Goal: Information Seeking & Learning: Learn about a topic

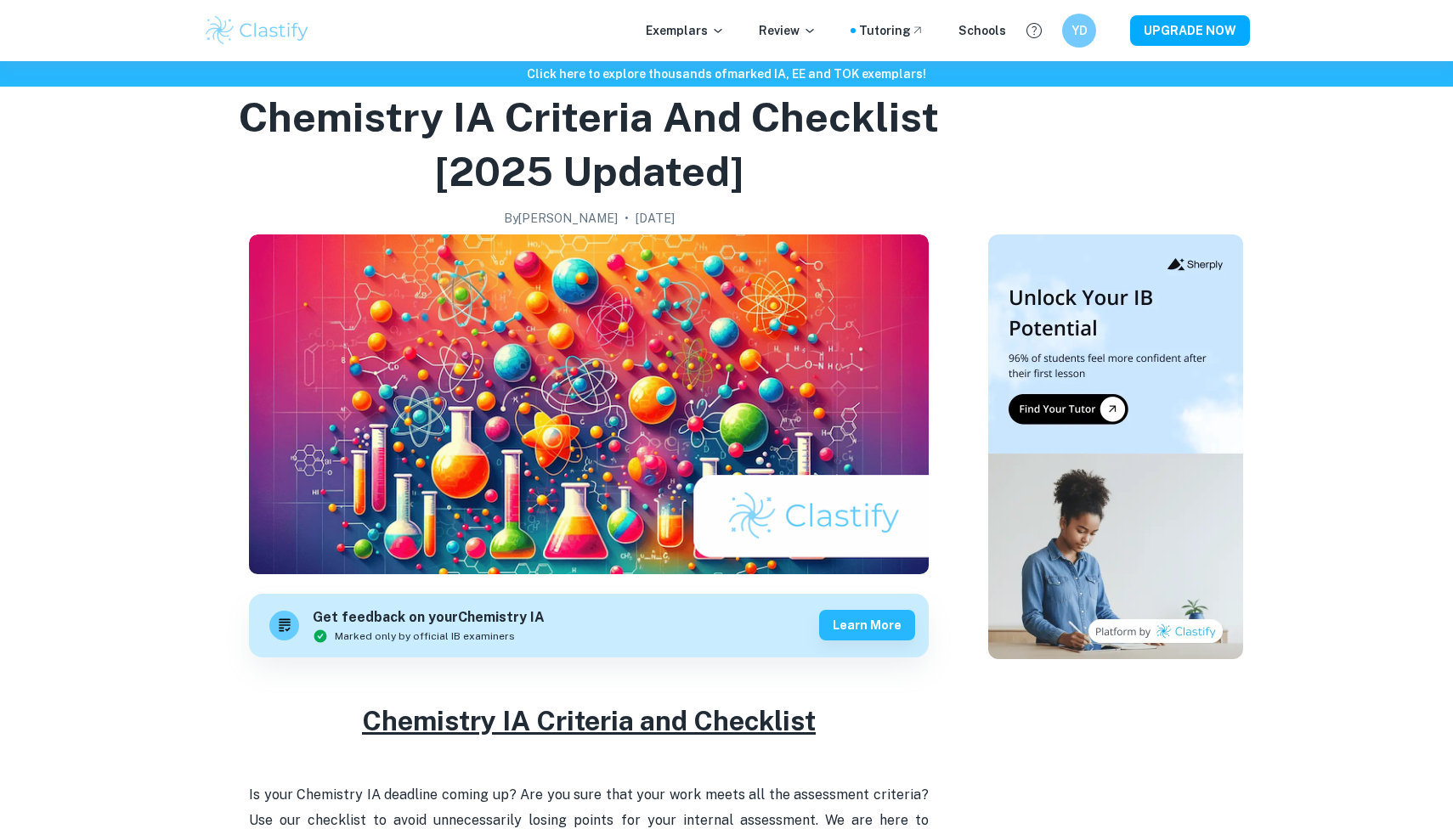
scroll to position [61, 0]
click at [719, 35] on p "Exemplars" at bounding box center [685, 31] width 79 height 19
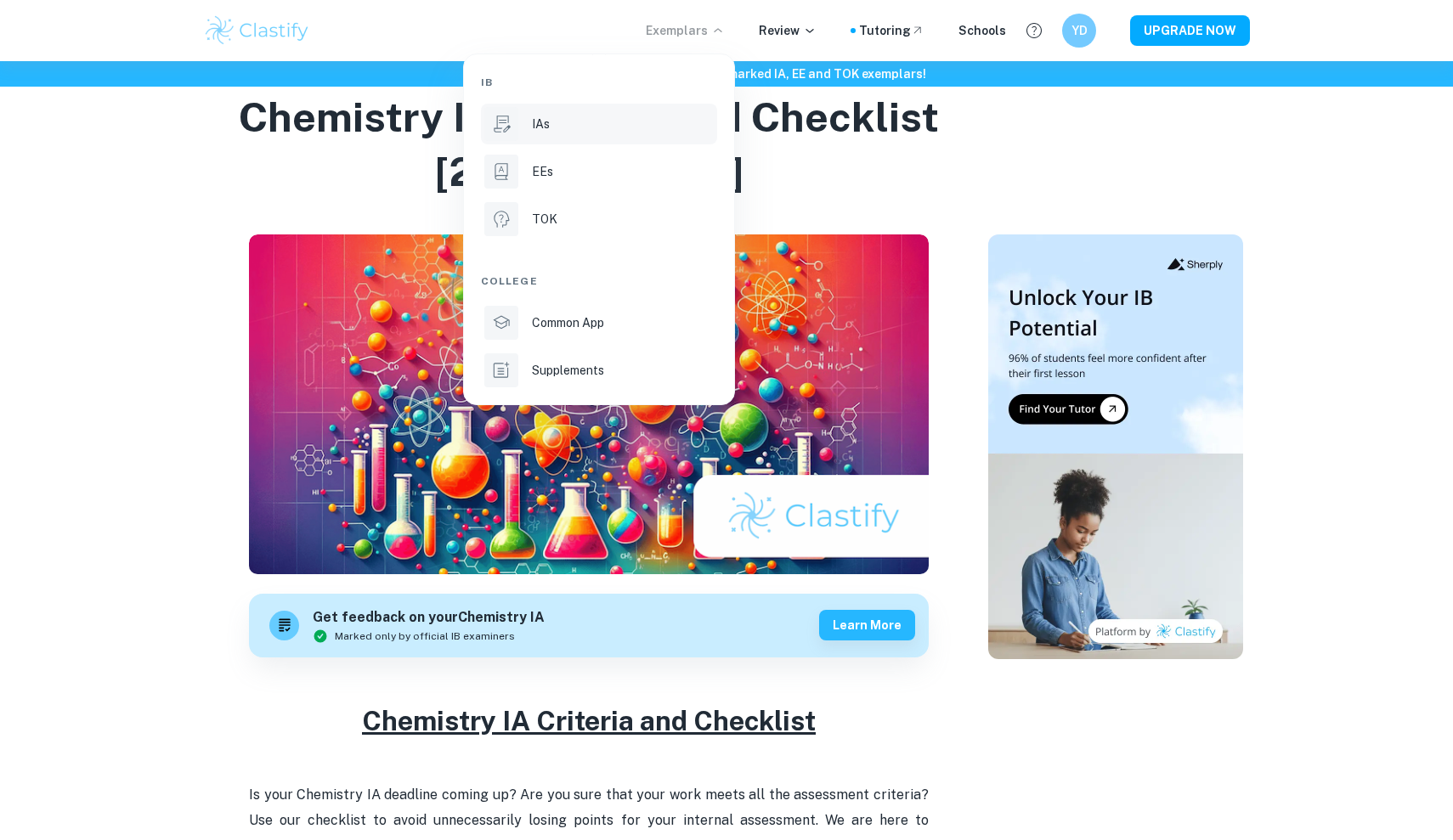
click at [669, 132] on div "IAs" at bounding box center [623, 124] width 182 height 19
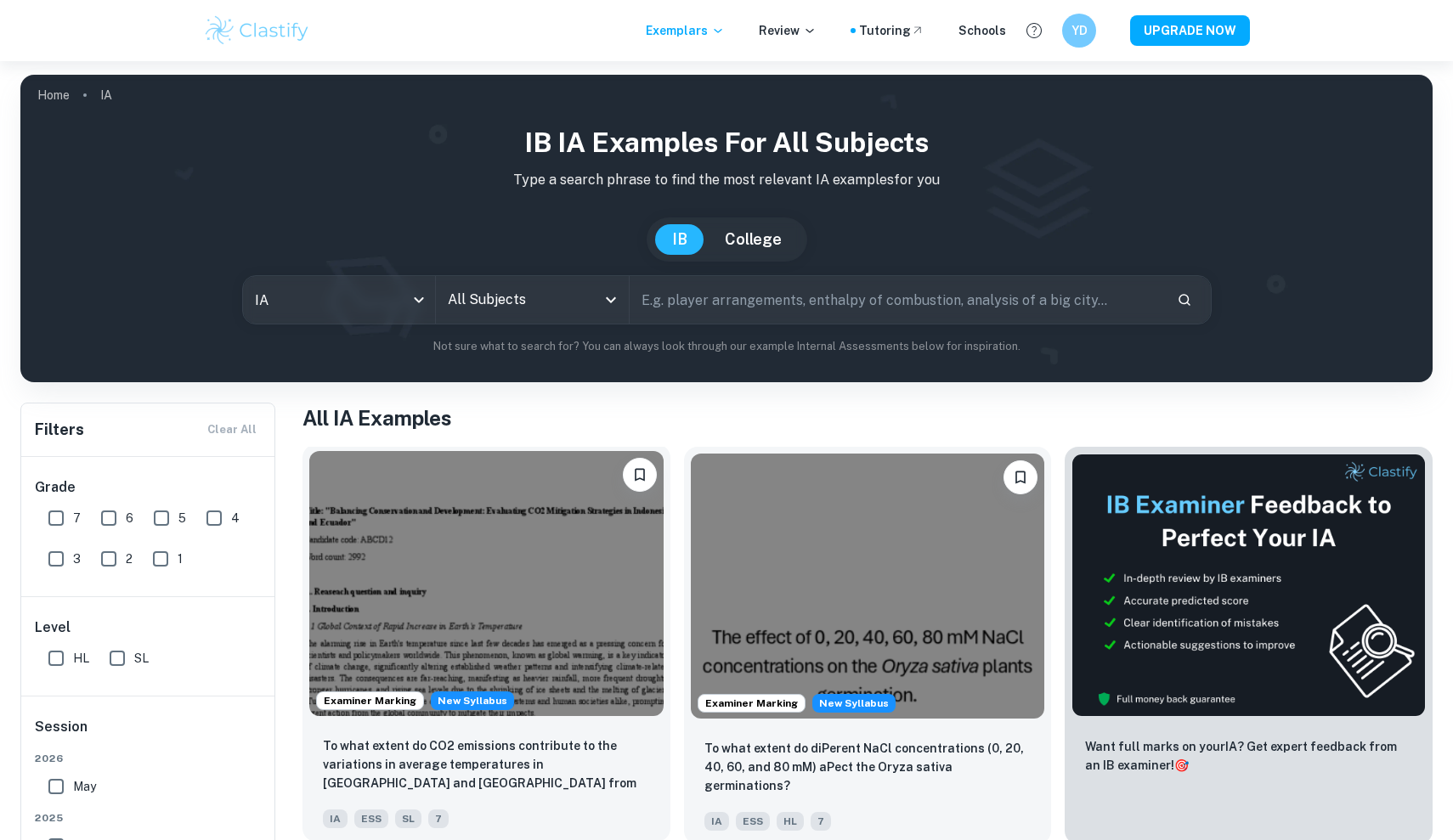
scroll to position [207, 0]
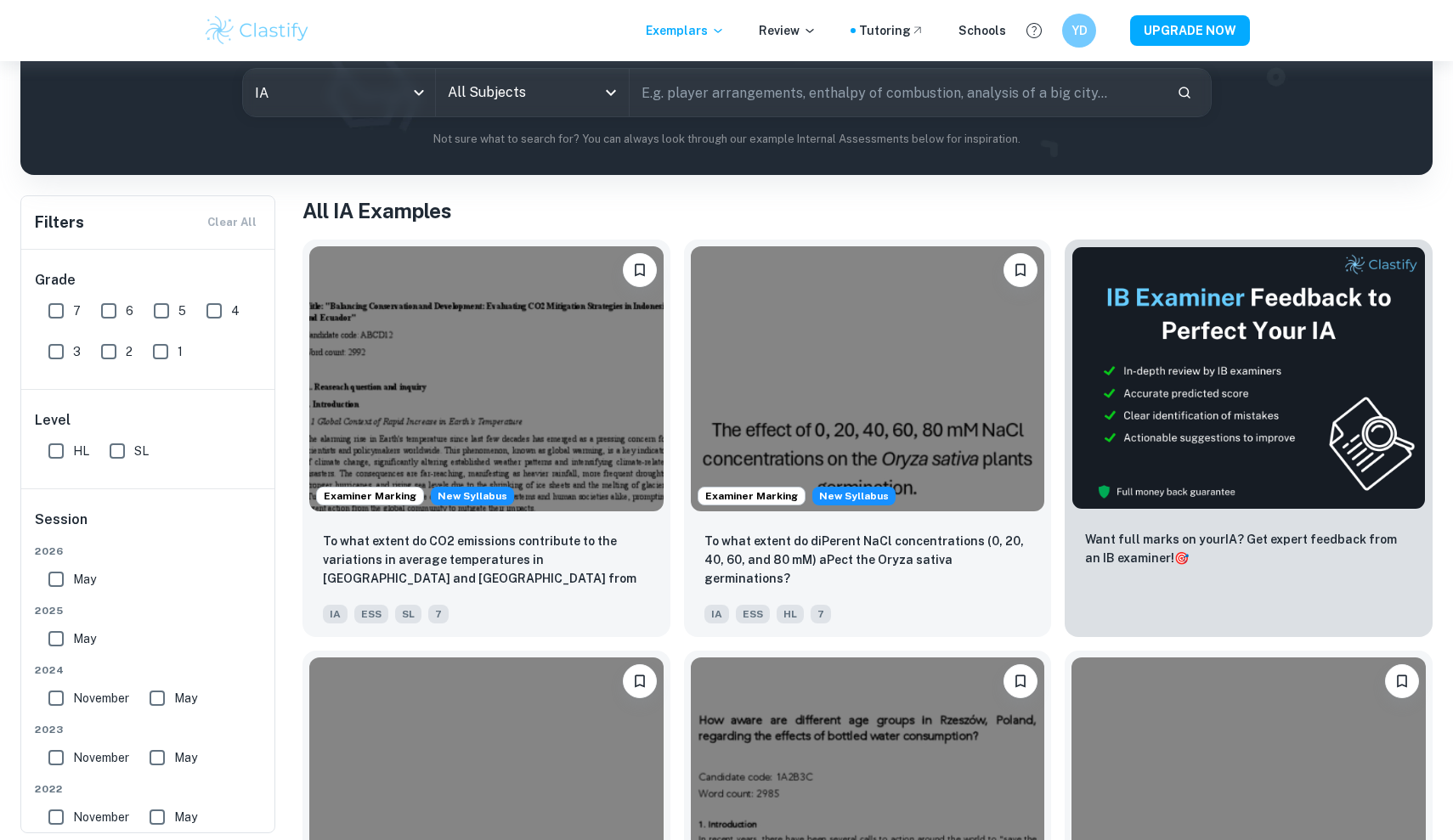
click at [52, 443] on input "HL" at bounding box center [56, 452] width 34 height 34
checkbox input "true"
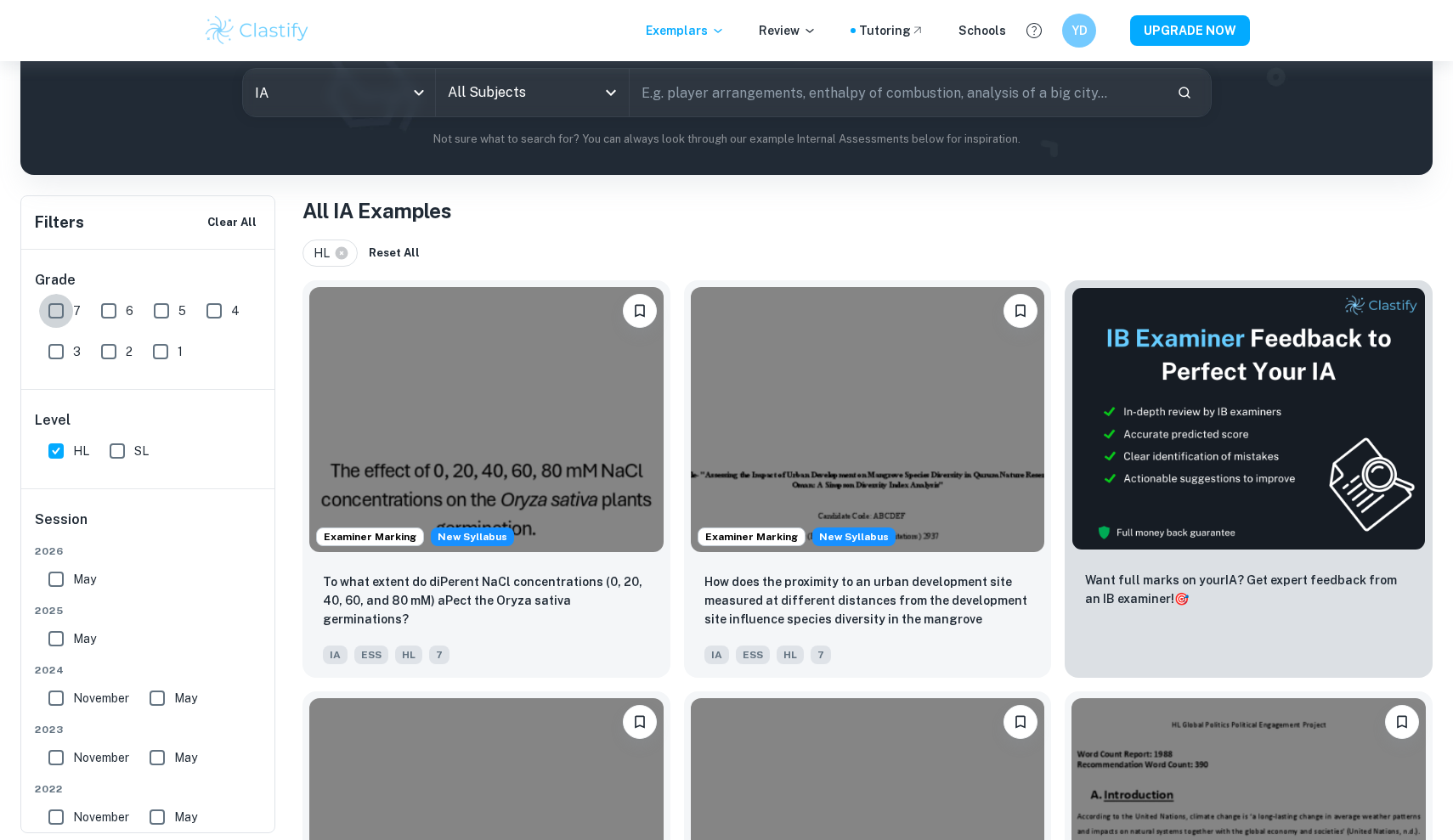
click at [51, 322] on input "7" at bounding box center [56, 311] width 34 height 34
checkbox input "true"
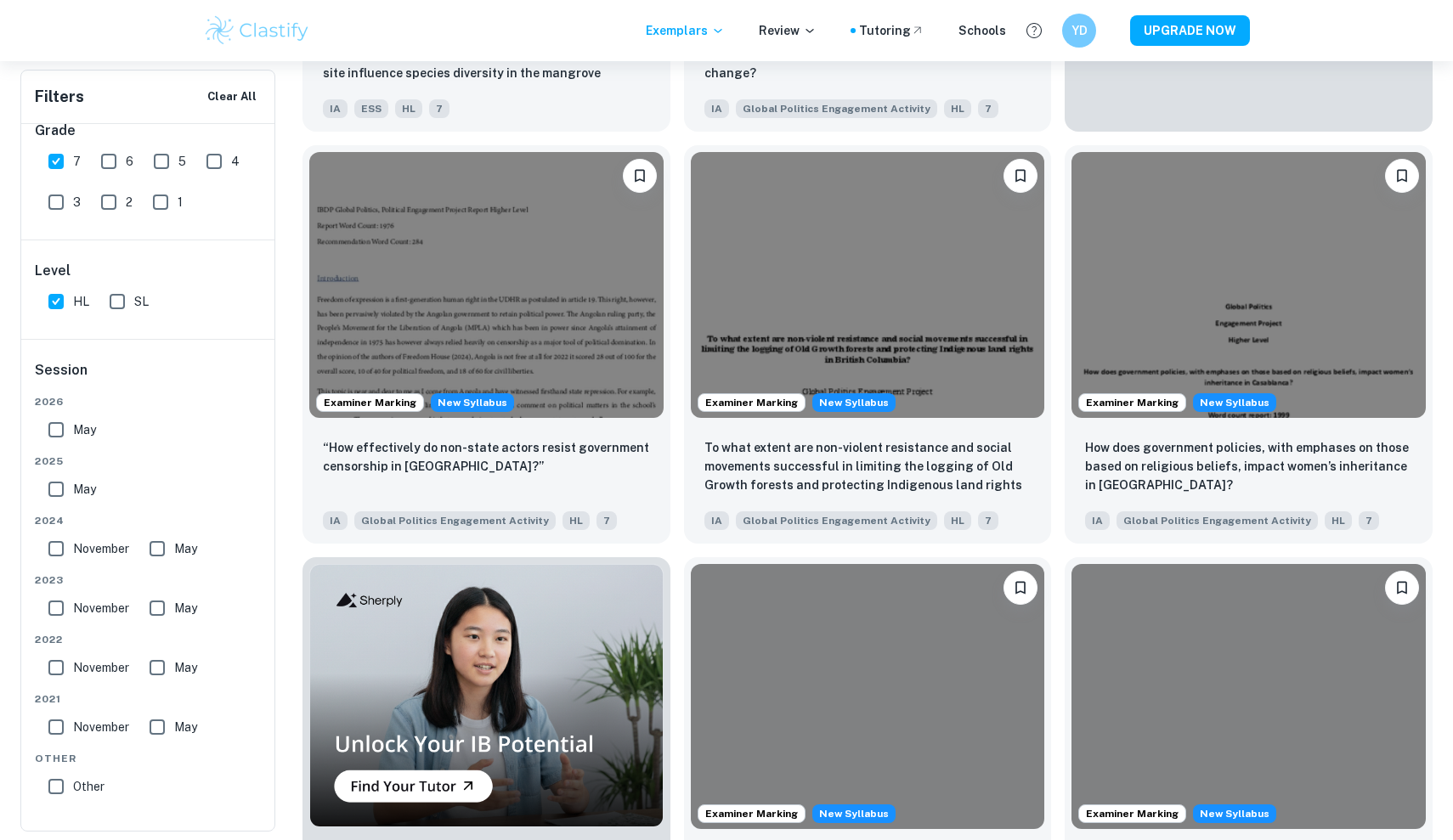
scroll to position [23, 0]
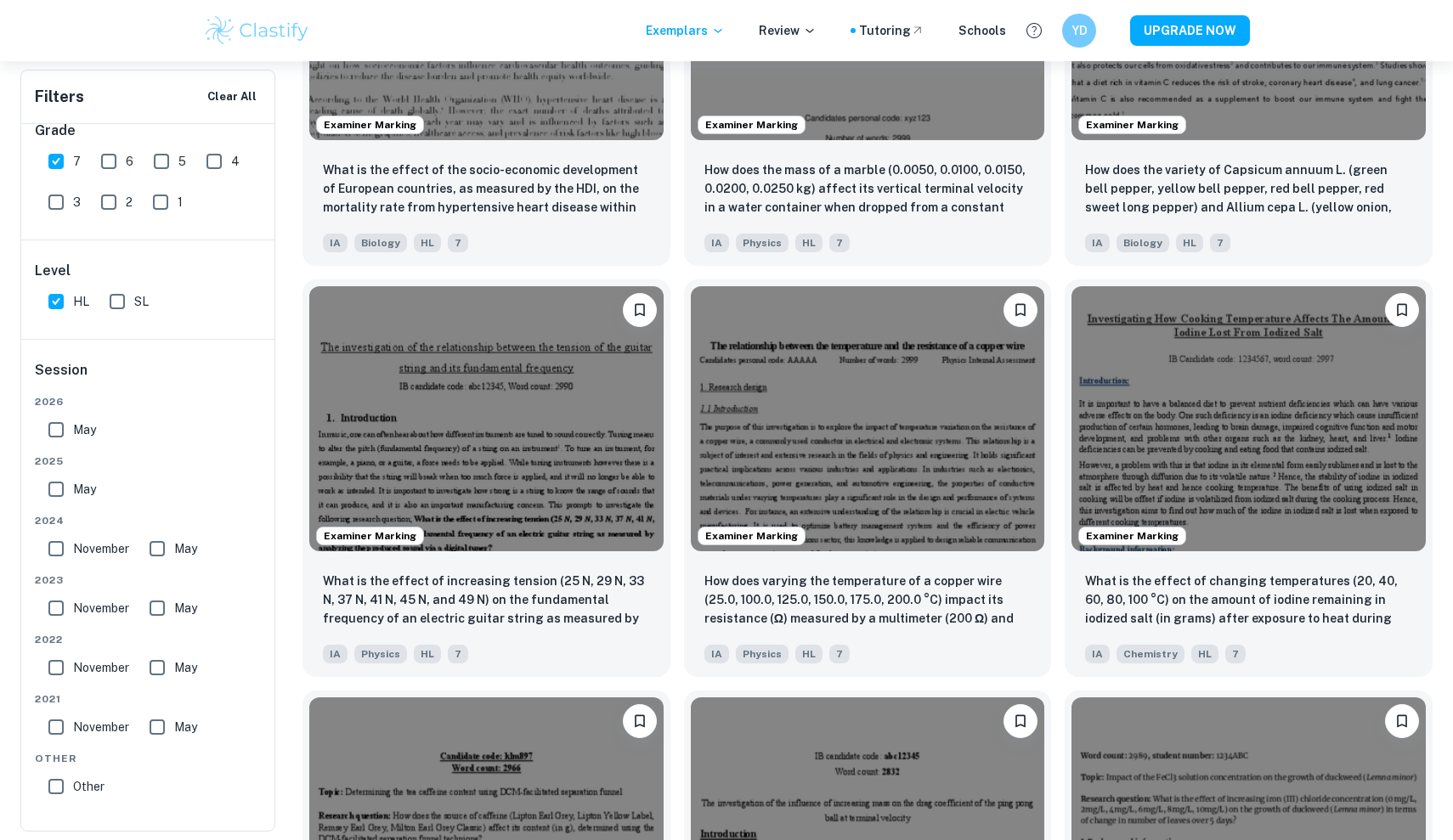
click at [205, 429] on div "May" at bounding box center [159, 425] width 235 height 41
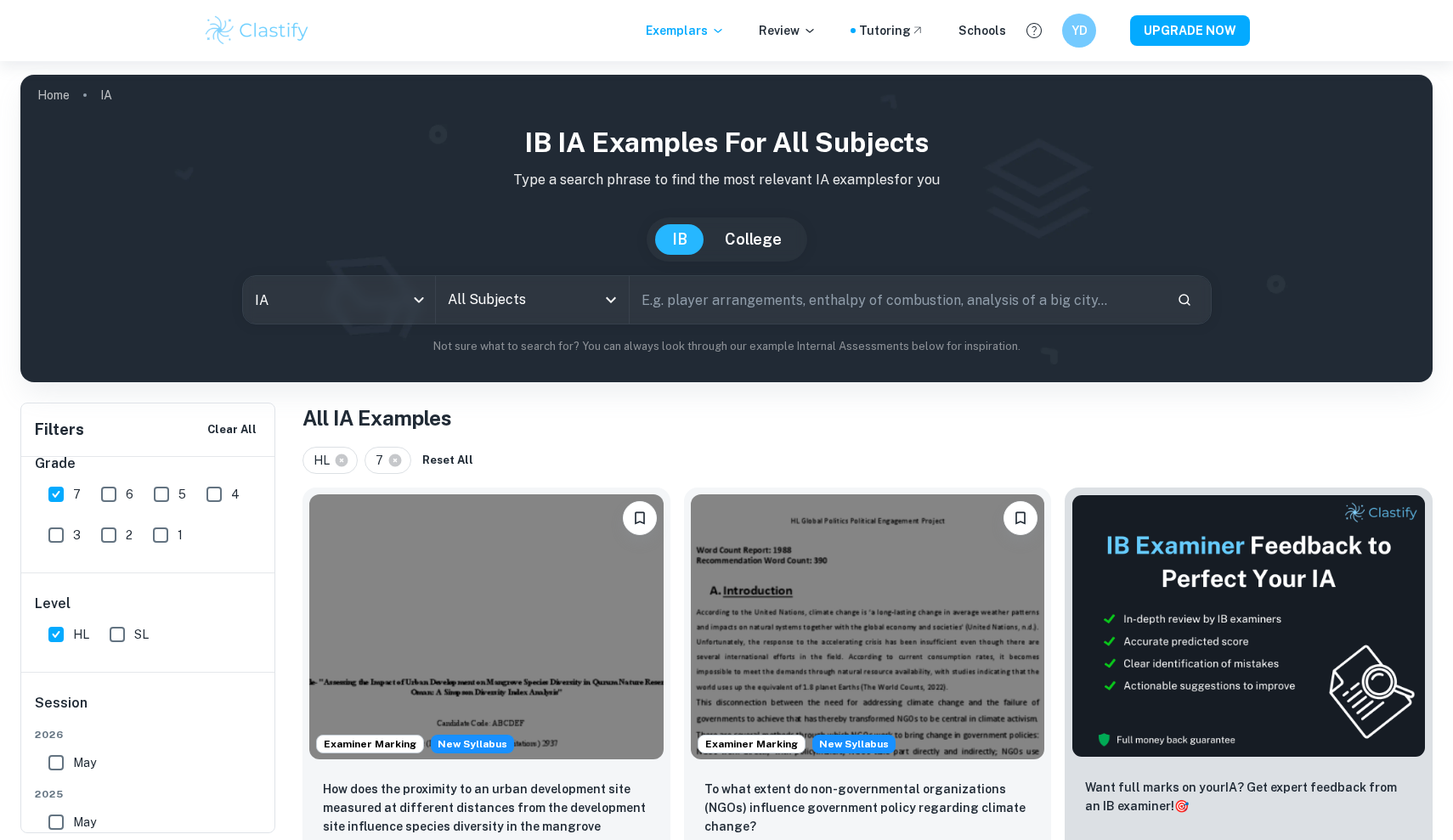
scroll to position [0, 0]
click at [477, 302] on input "All Subjects" at bounding box center [520, 300] width 152 height 33
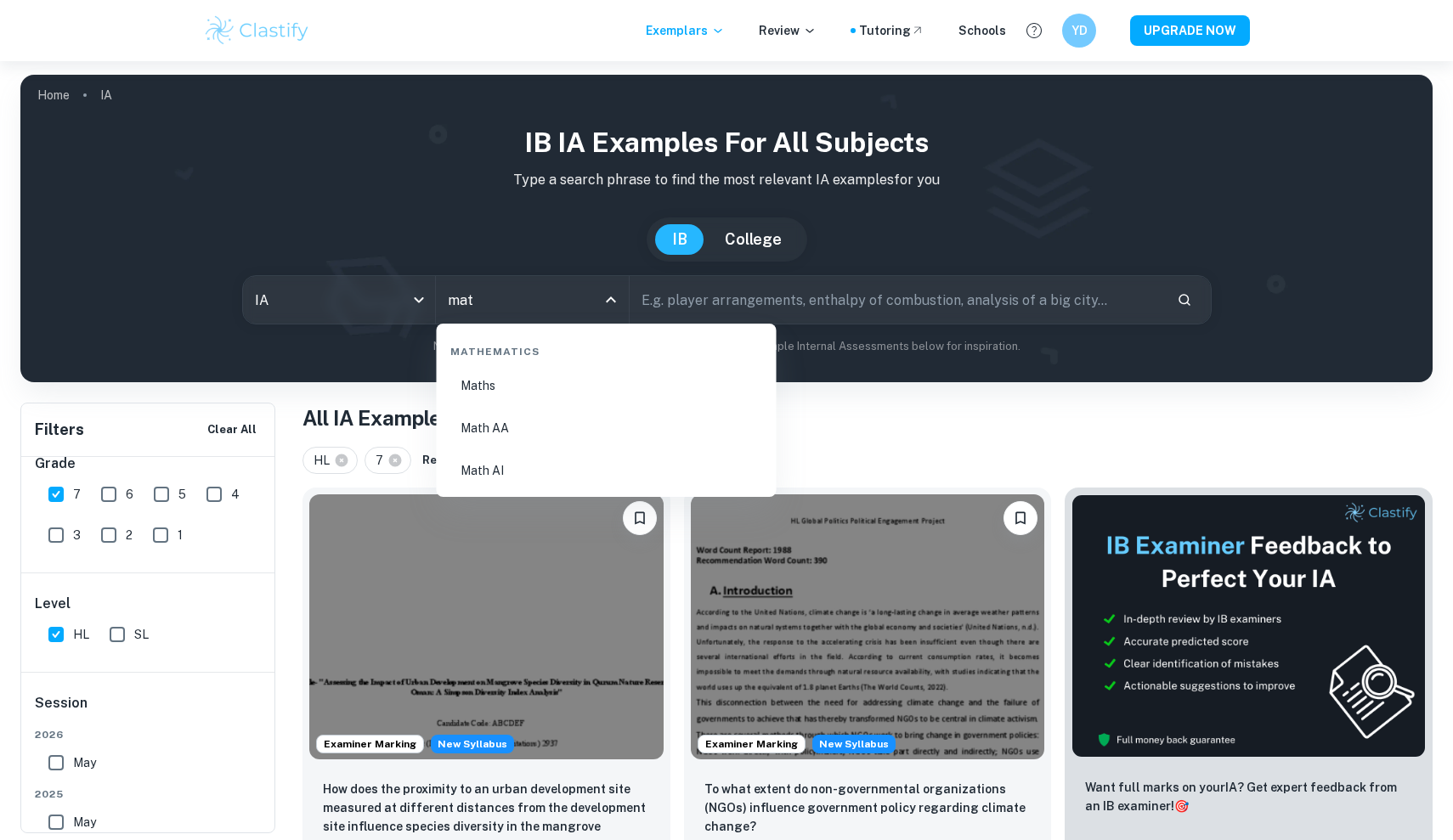
click at [502, 426] on li "Math AA" at bounding box center [606, 427] width 326 height 39
type input "Math AA"
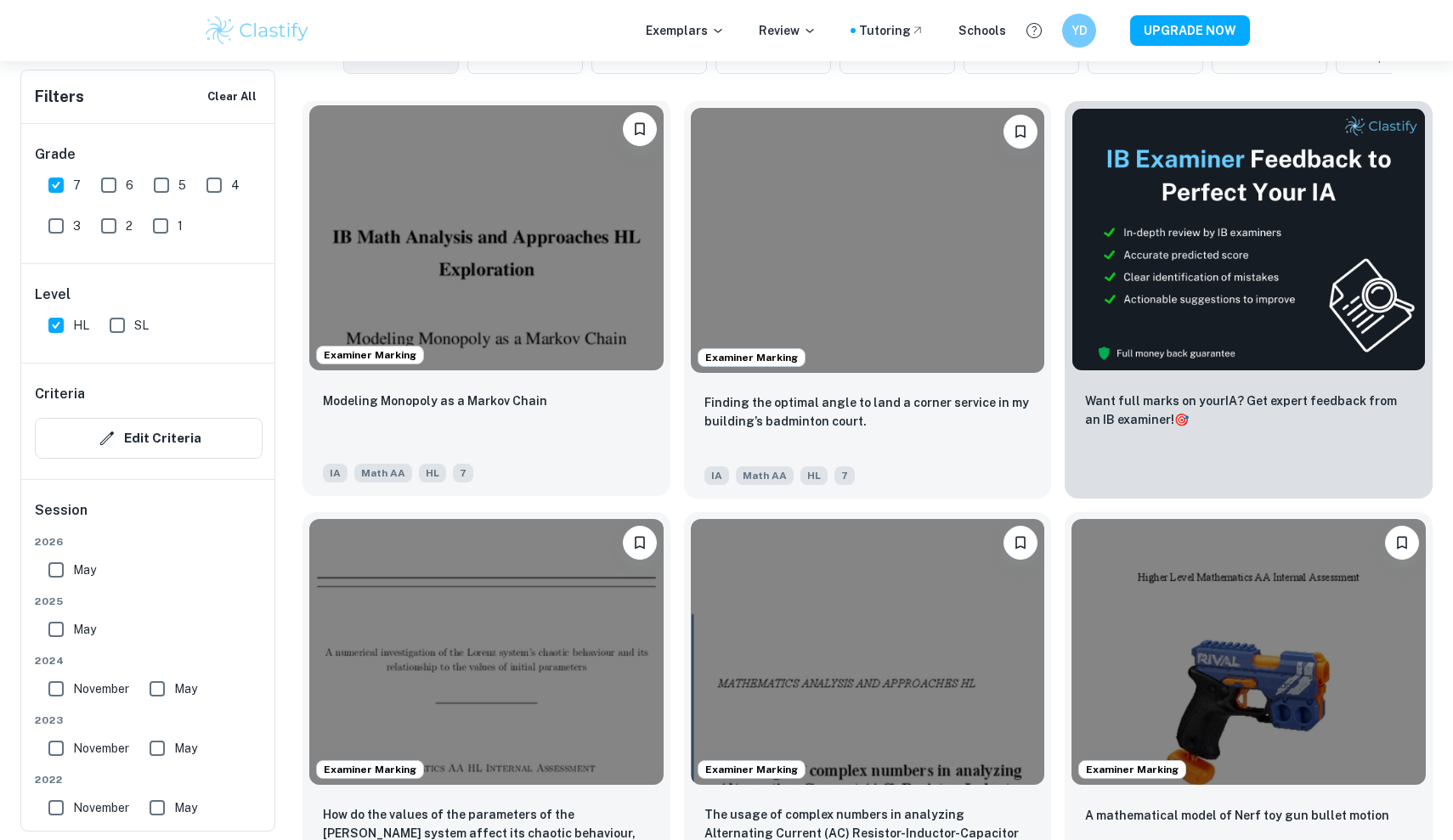
scroll to position [545, 0]
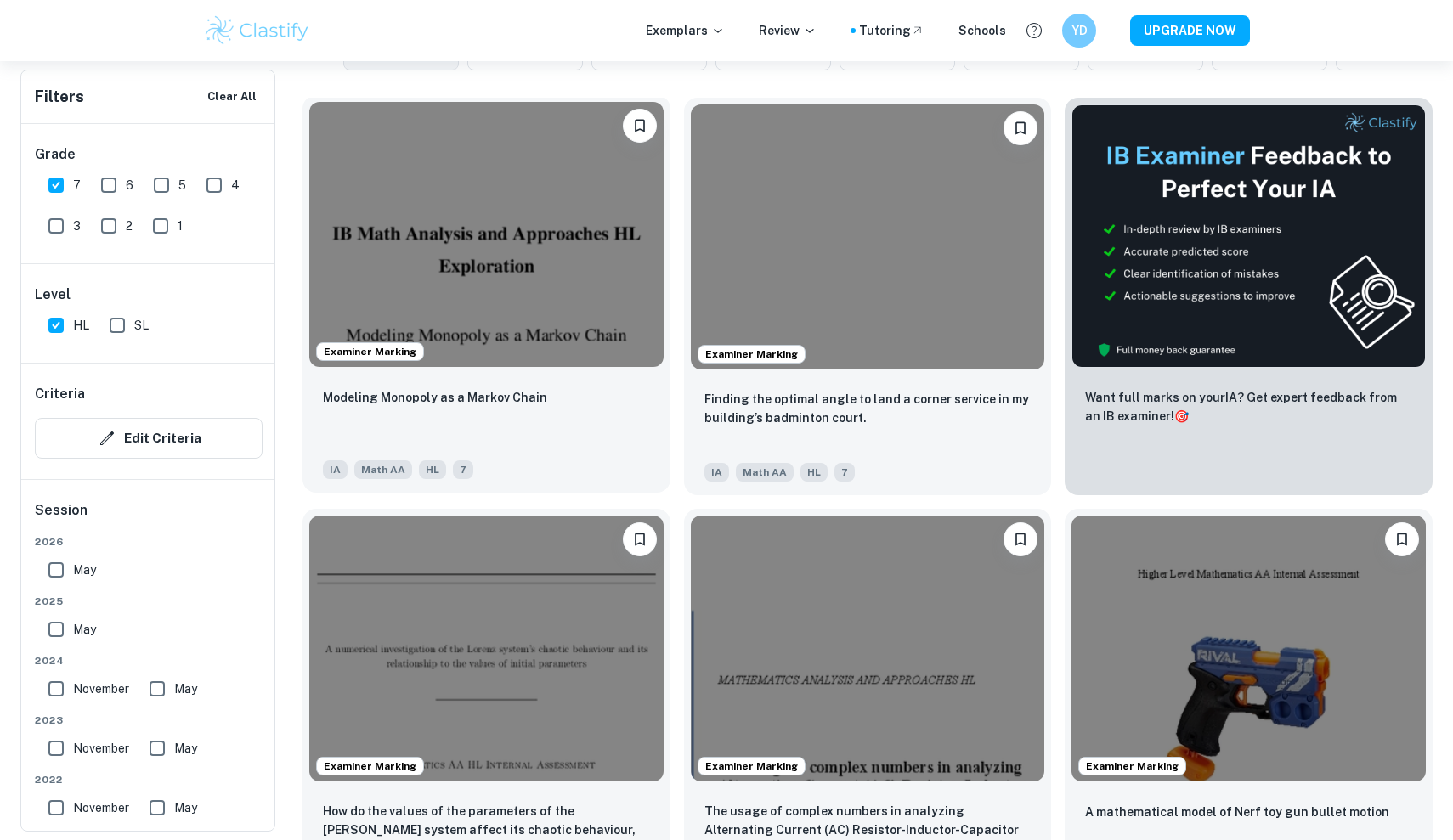
click at [550, 368] on div "Examiner Marking" at bounding box center [486, 234] width 368 height 278
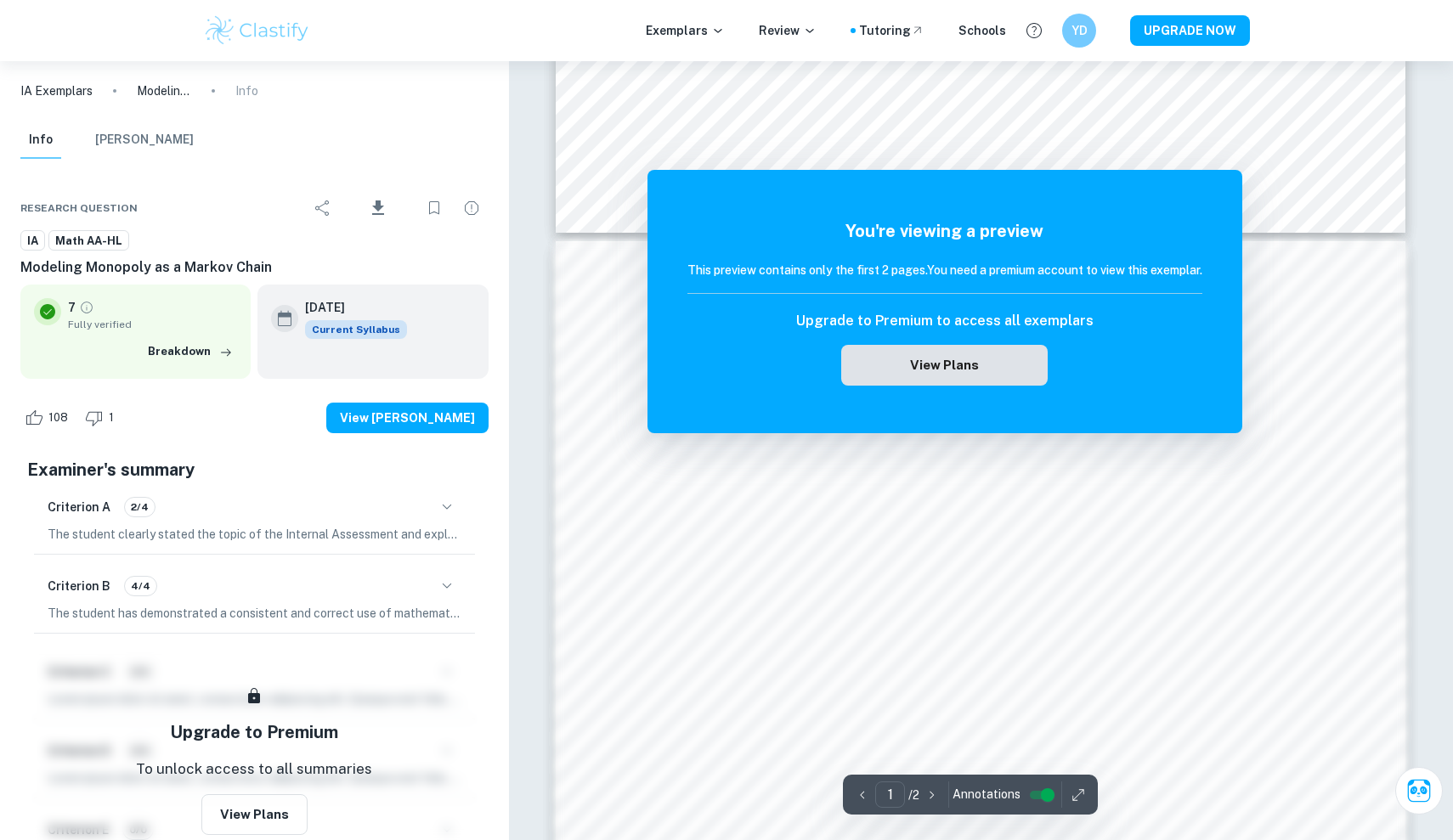
scroll to position [957, 0]
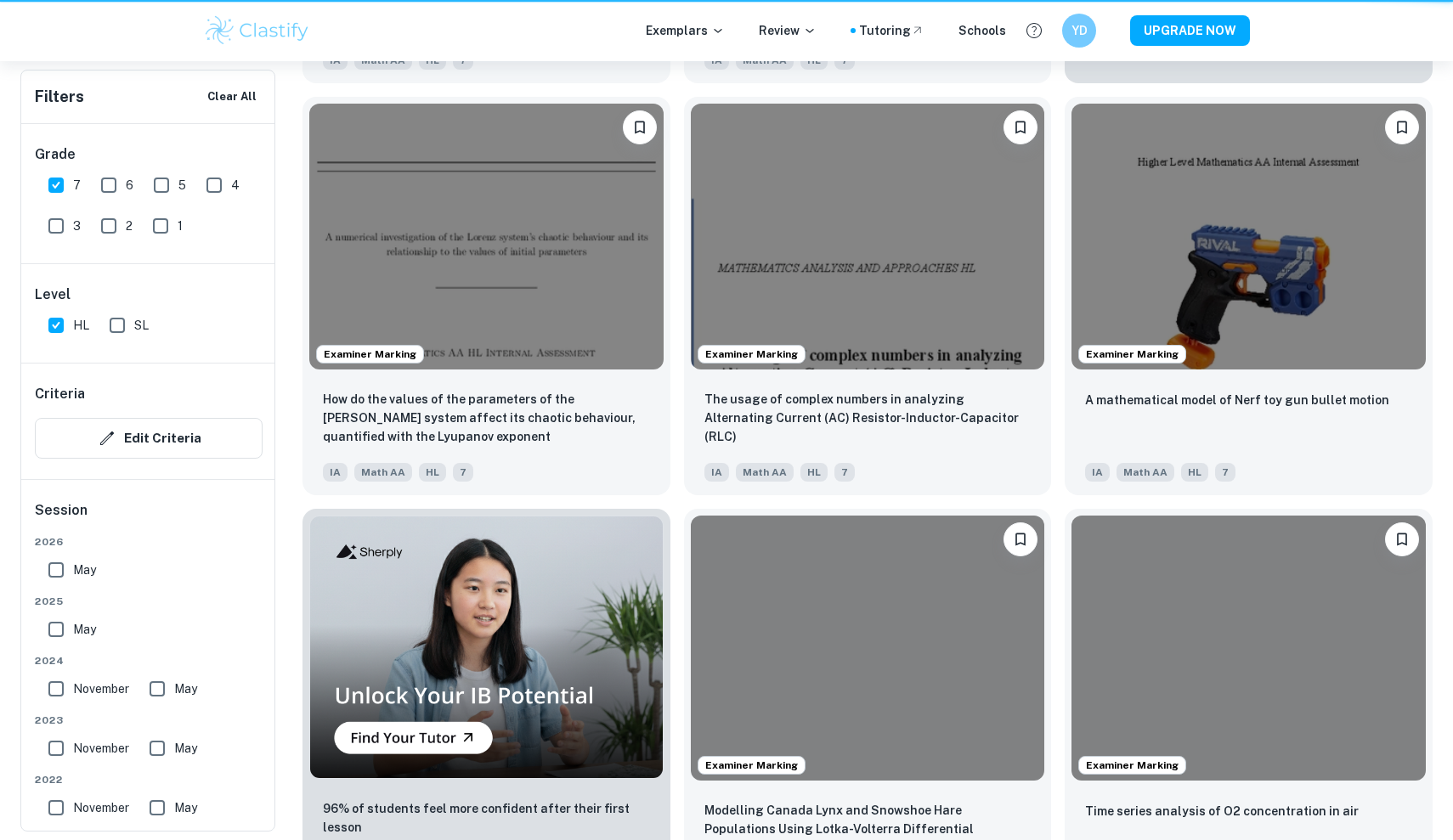
scroll to position [545, 0]
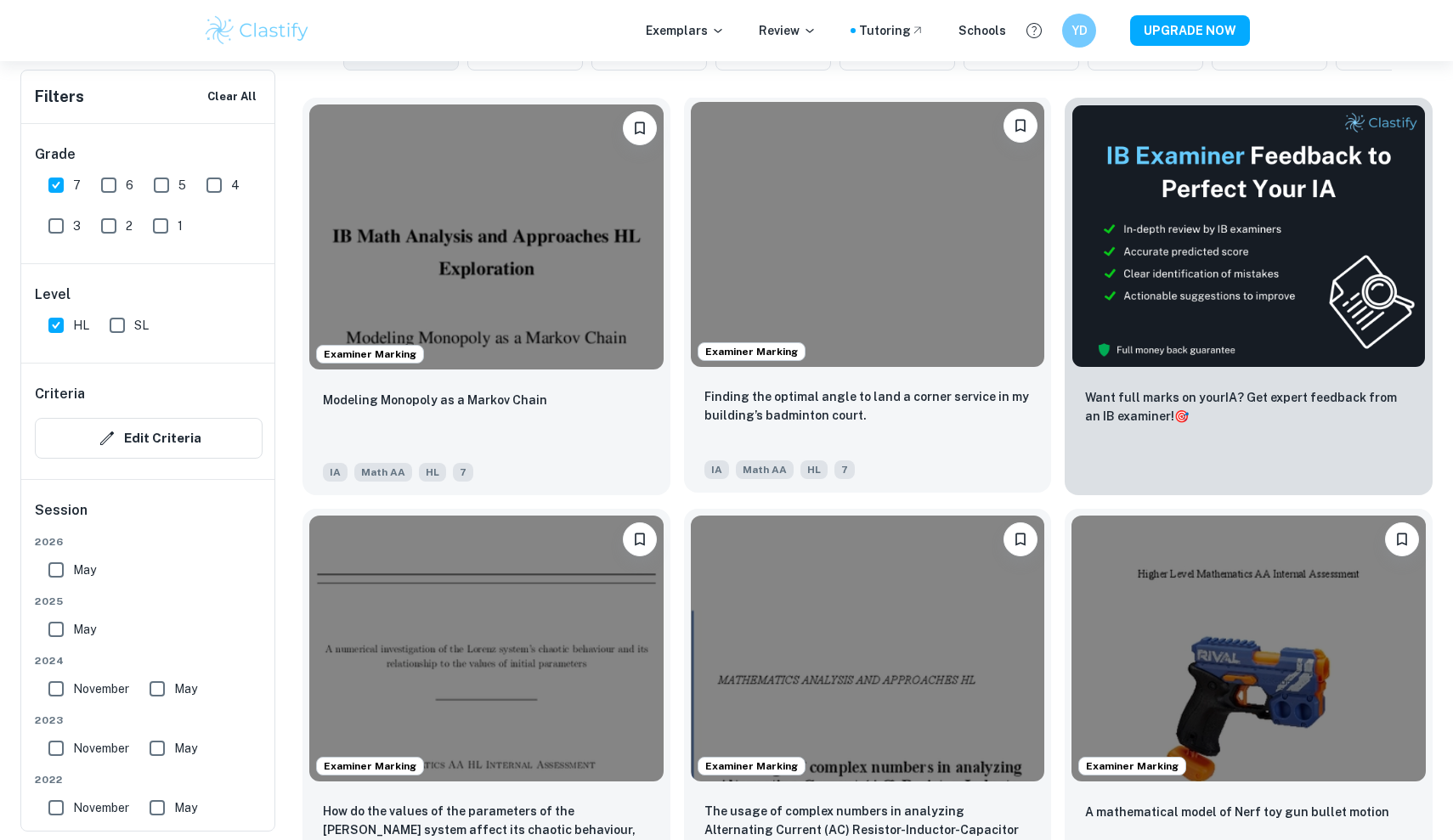
click at [965, 327] on img at bounding box center [867, 234] width 354 height 265
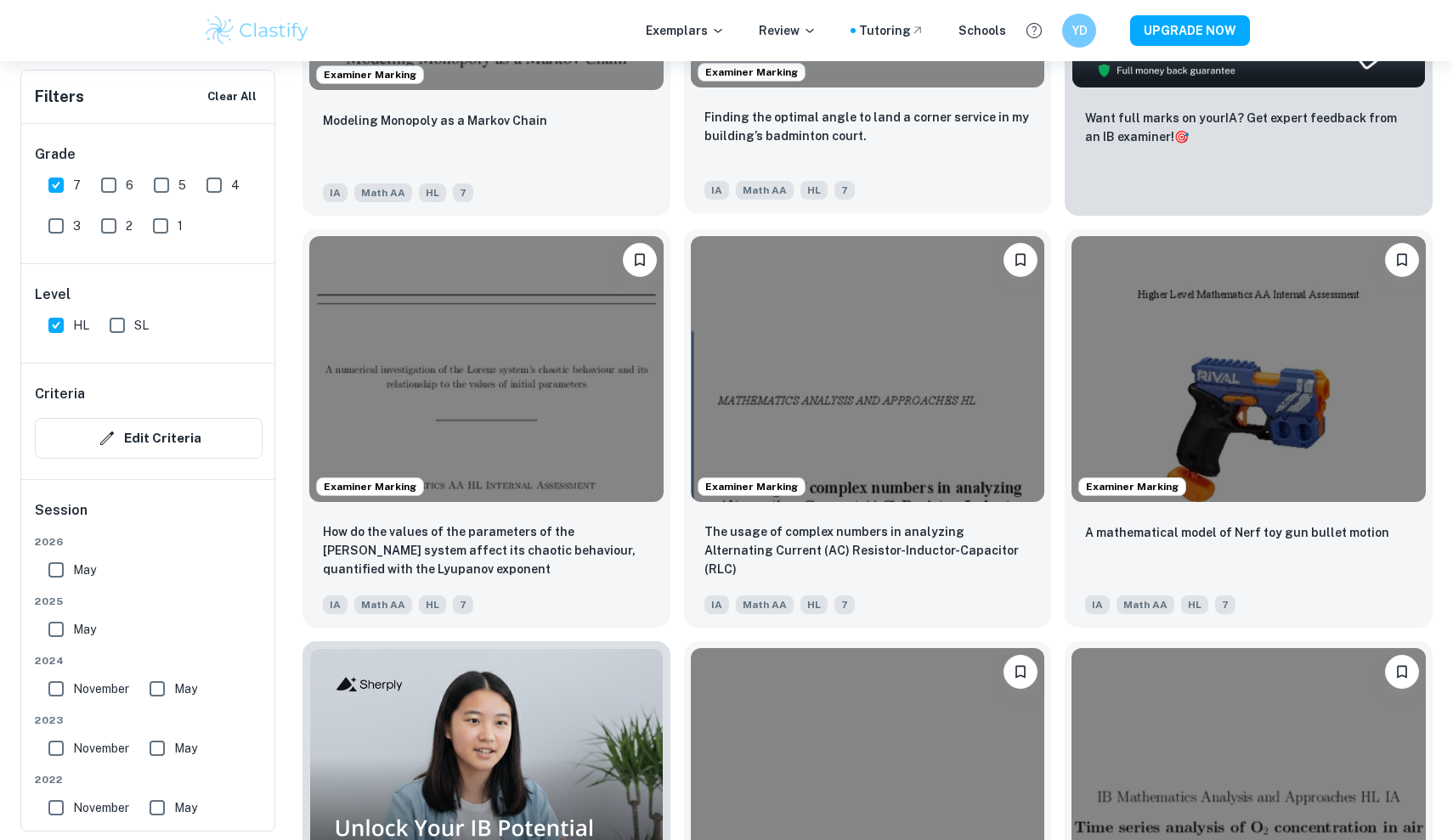
scroll to position [848, 0]
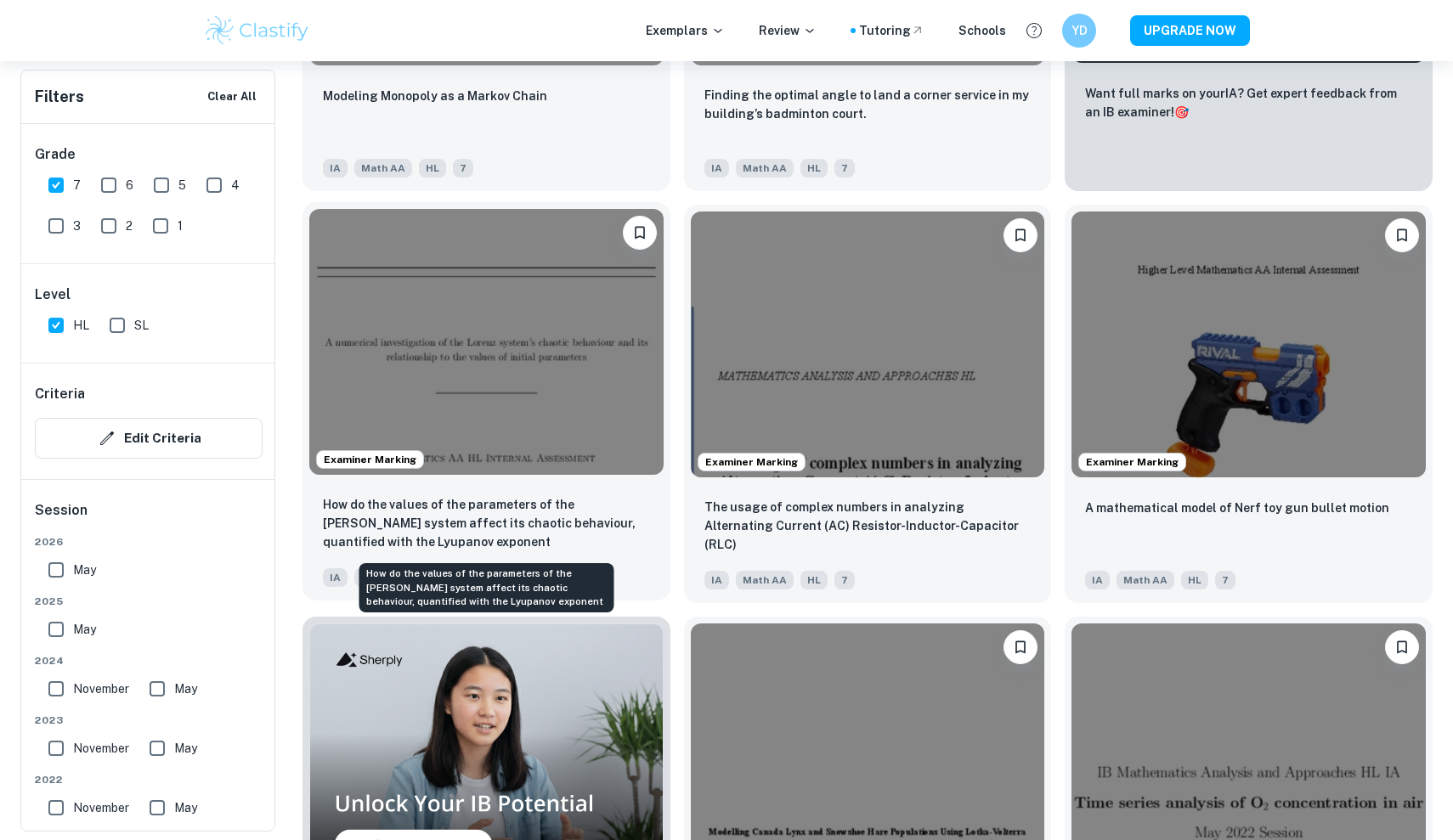
click at [575, 512] on p "How do the values of the parameters of the [PERSON_NAME] system affect its chao…" at bounding box center [486, 523] width 327 height 56
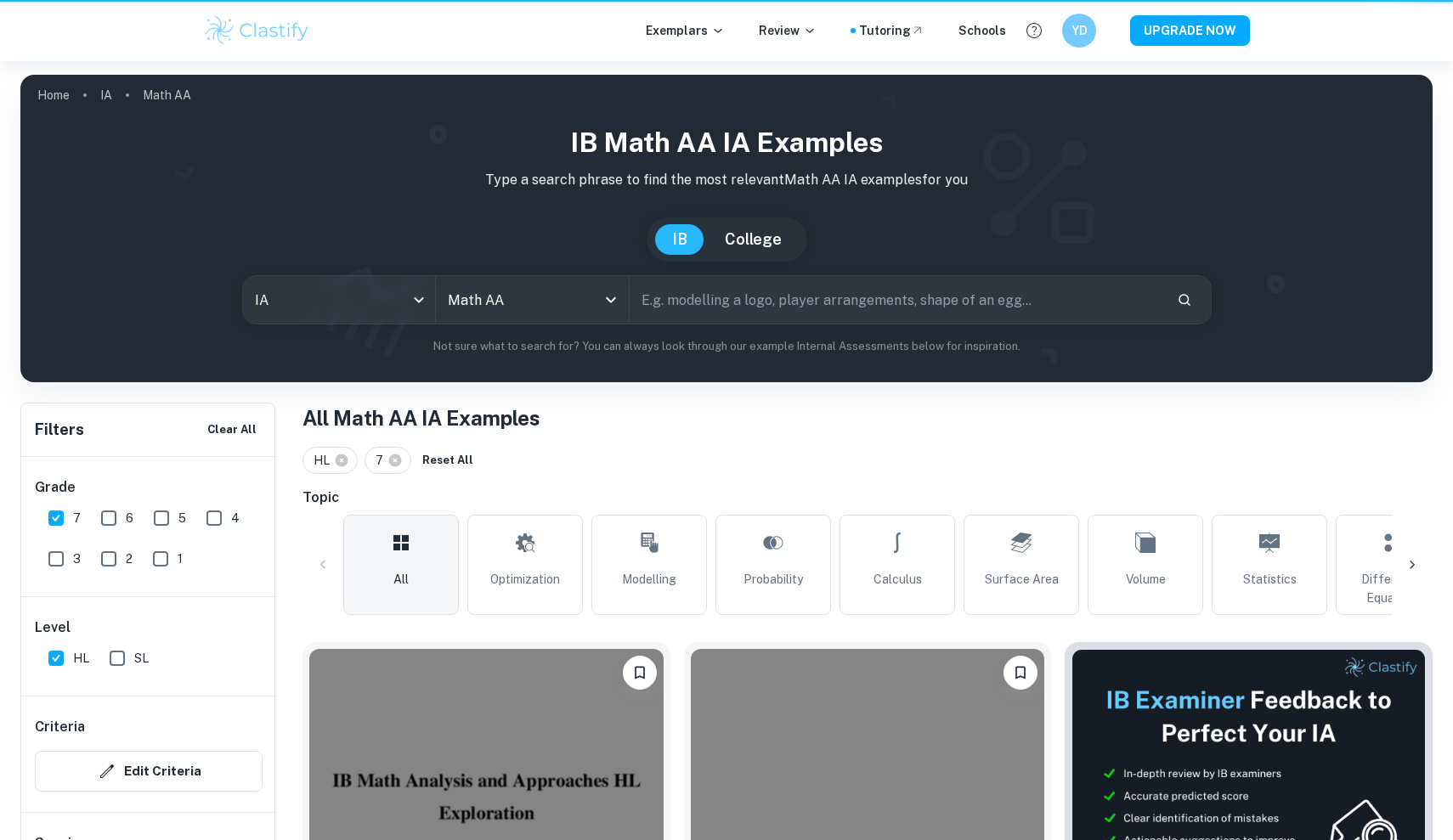
scroll to position [848, 0]
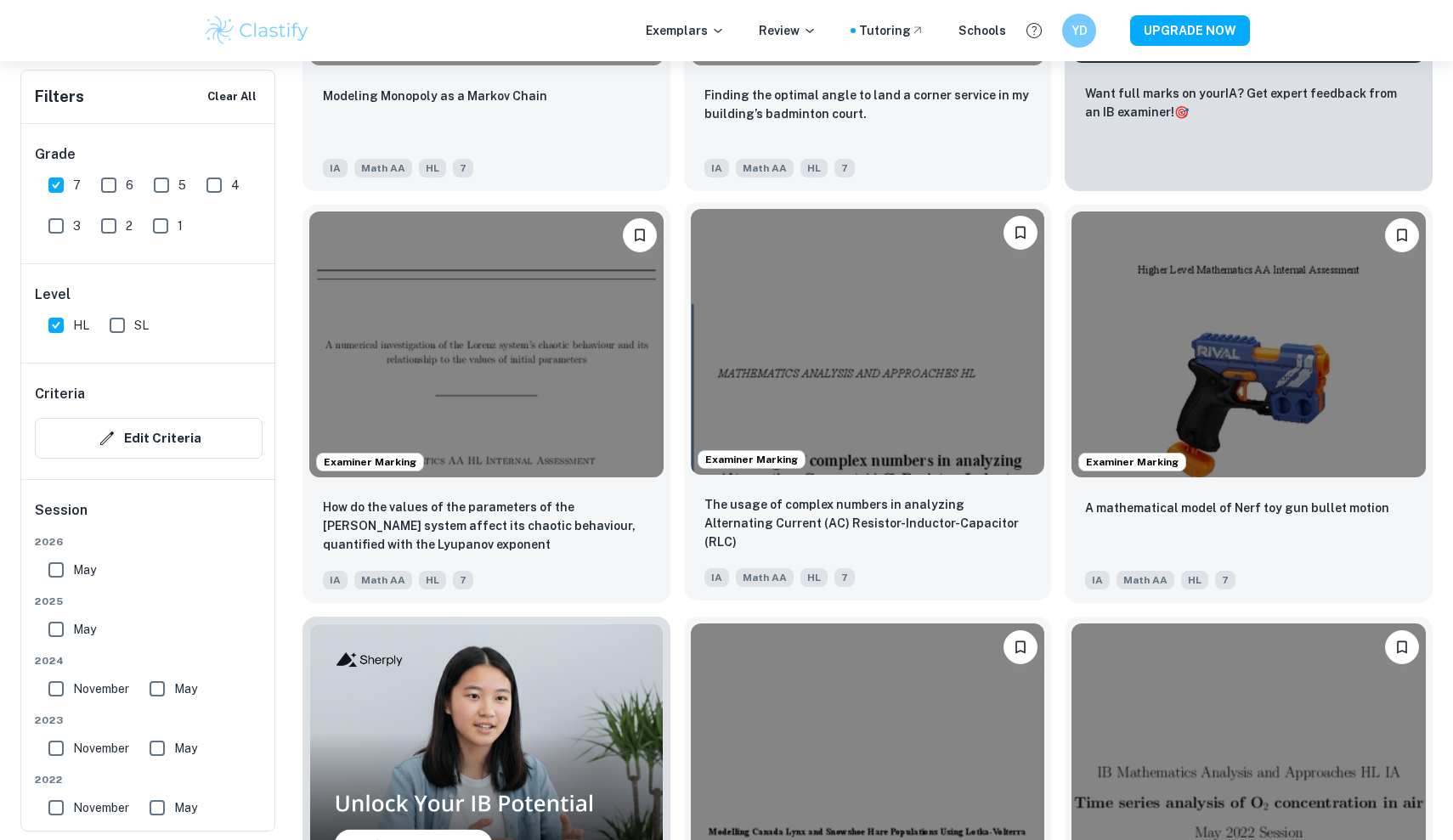
click at [964, 471] on img at bounding box center [867, 341] width 354 height 265
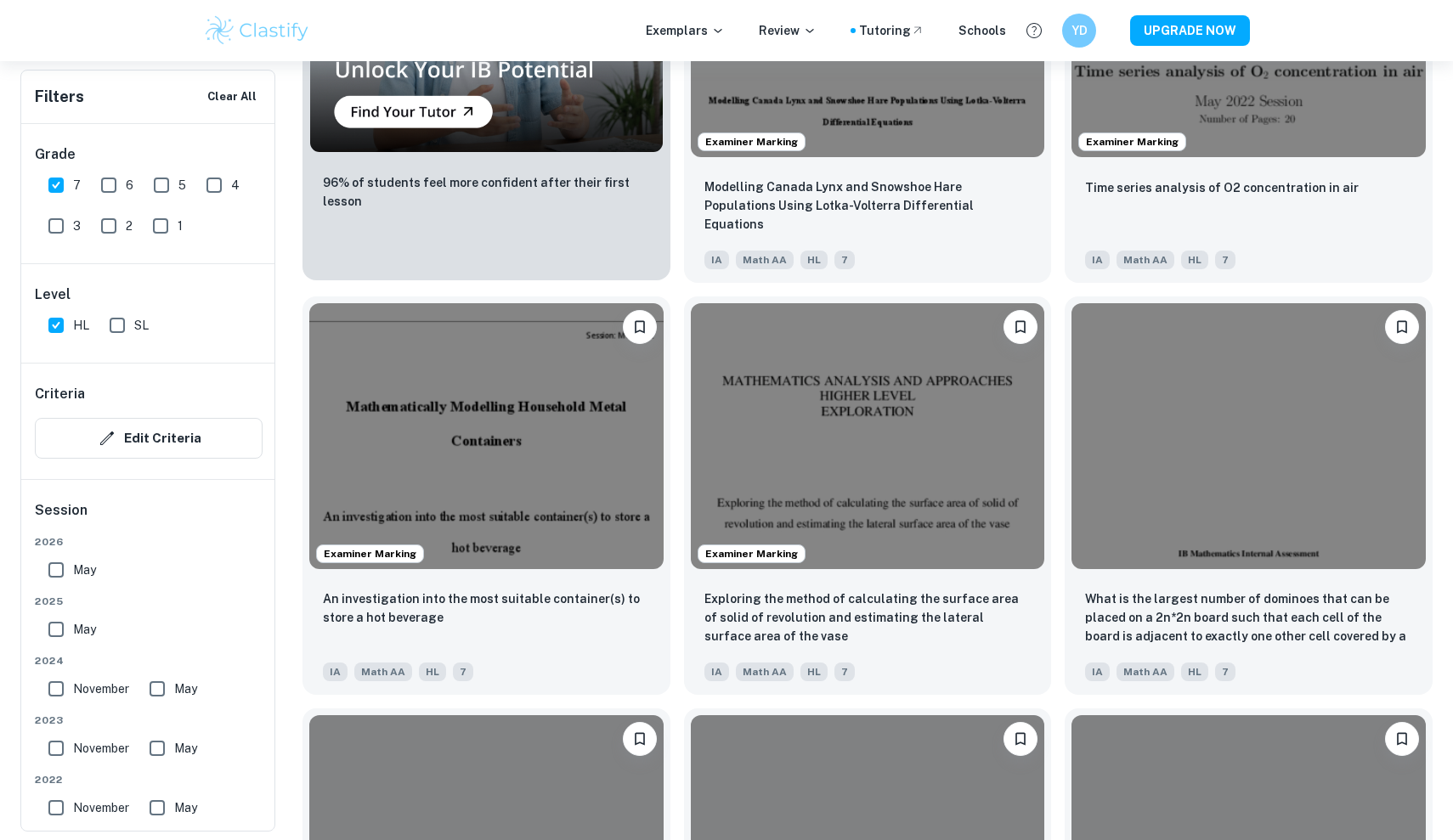
scroll to position [1581, 0]
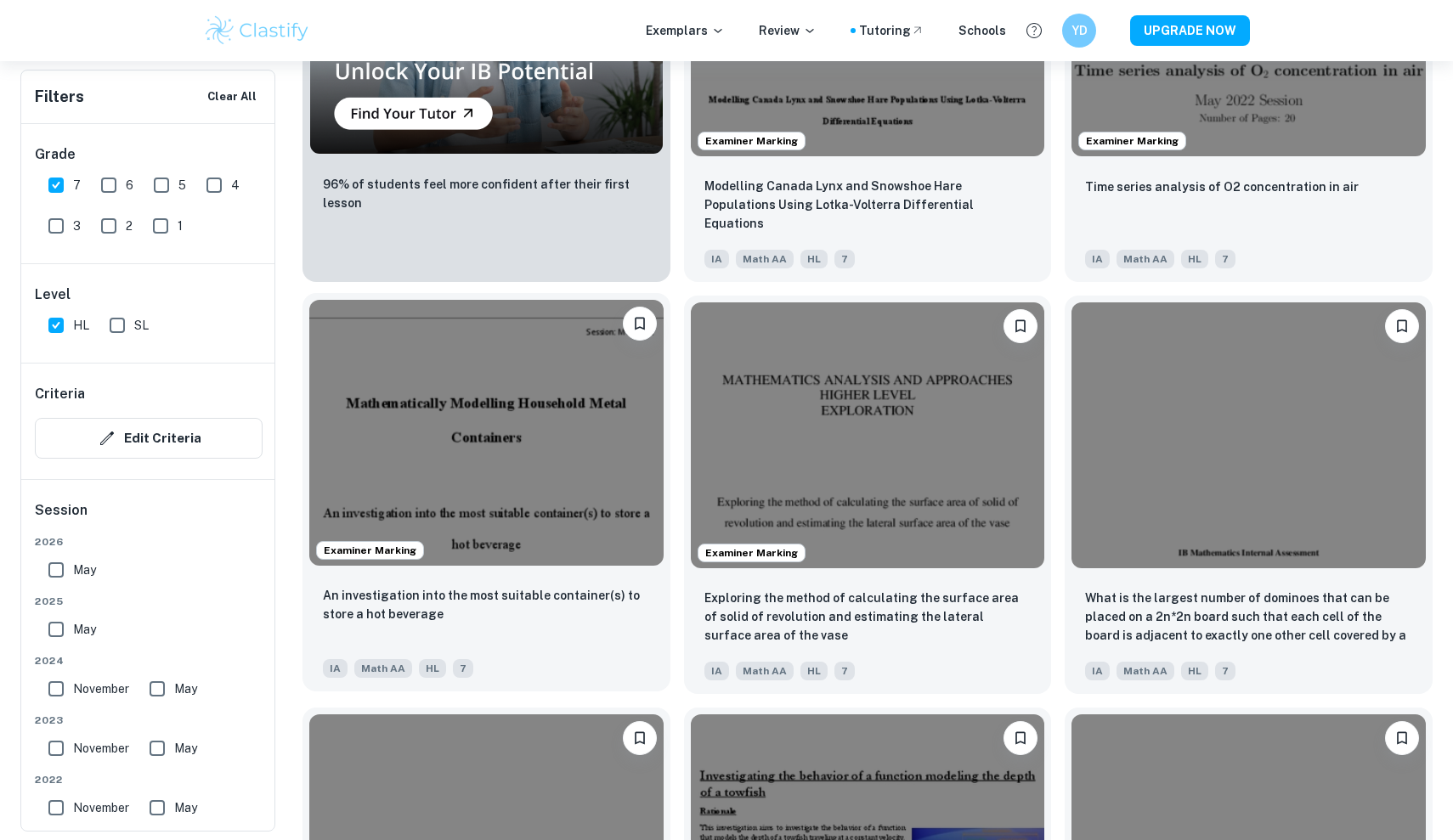
click at [539, 429] on img at bounding box center [486, 432] width 354 height 265
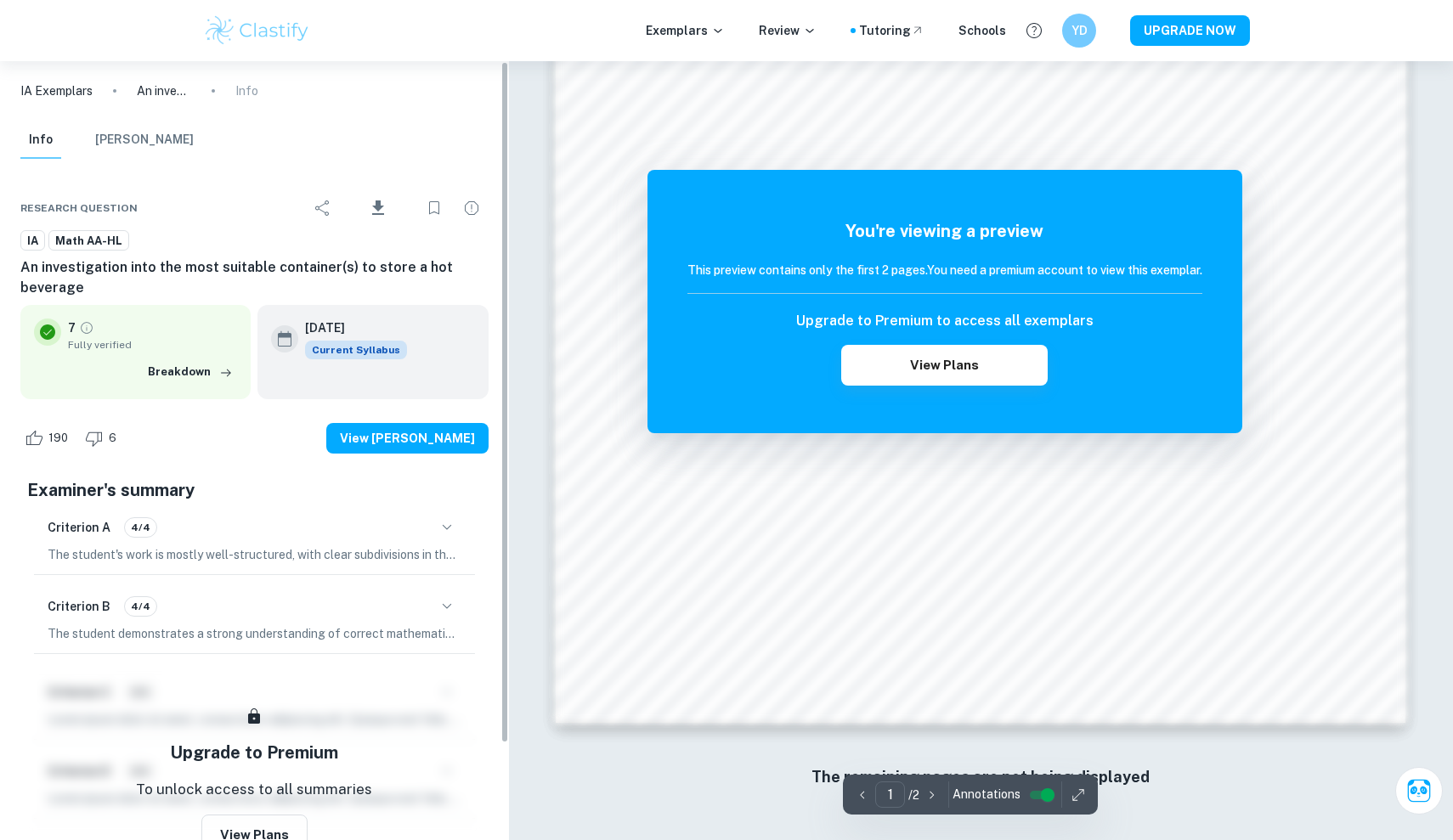
scroll to position [1768, 0]
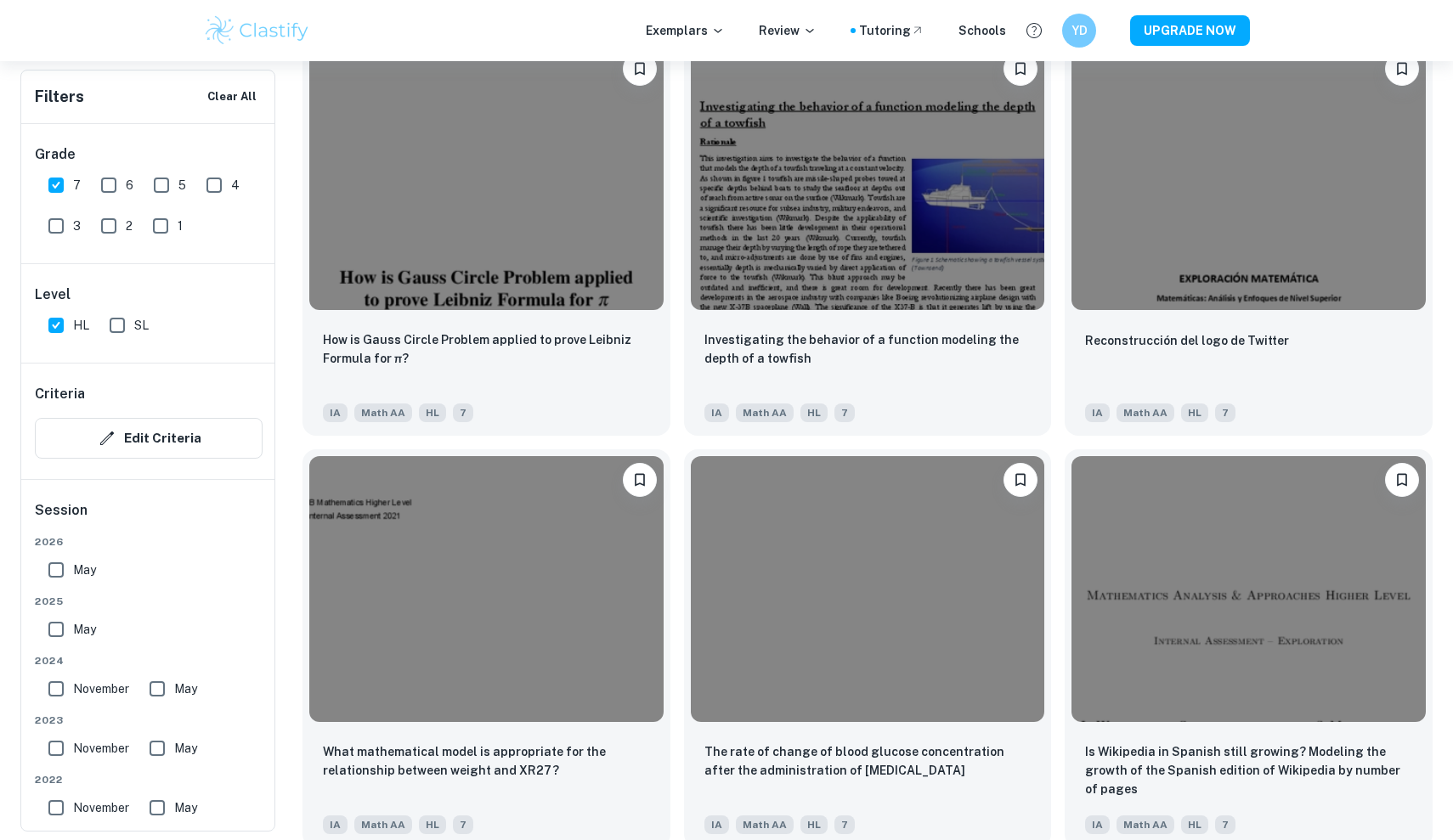
scroll to position [2273, 0]
